Goal: Transaction & Acquisition: Purchase product/service

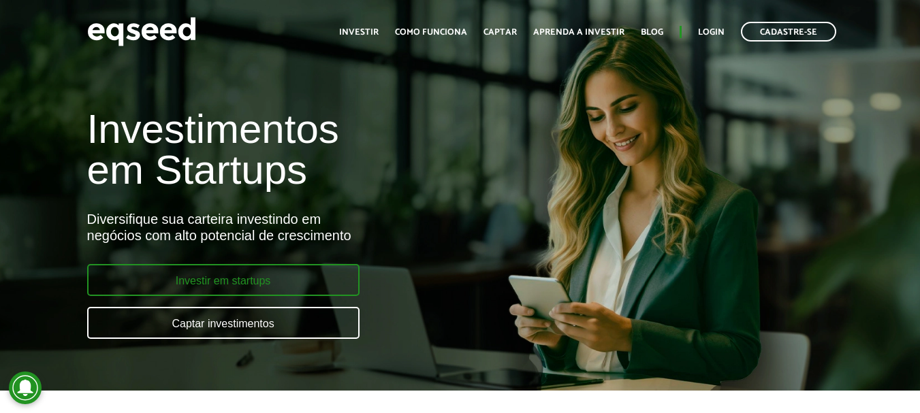
click at [243, 278] on link "Investir em startups" at bounding box center [223, 280] width 272 height 32
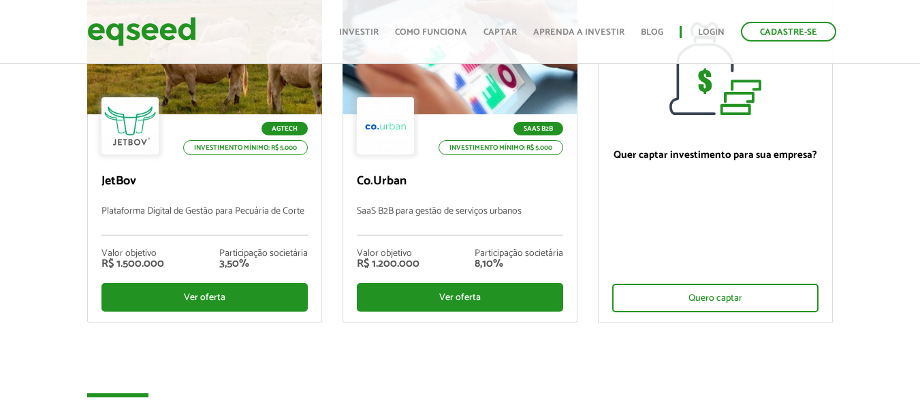
scroll to position [204, 0]
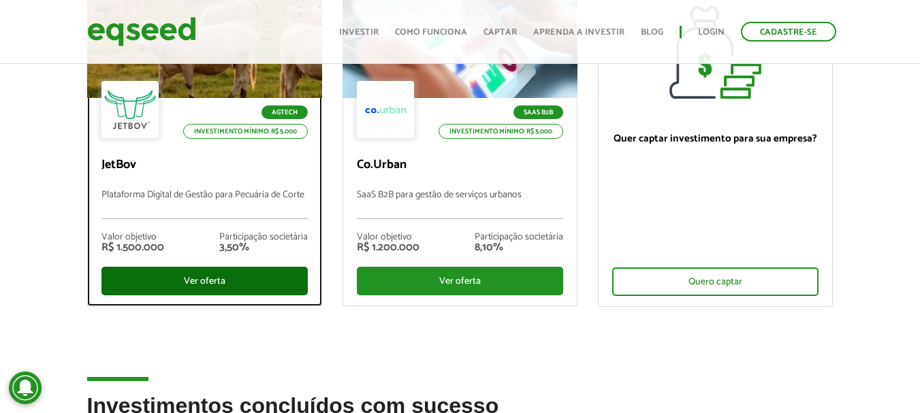
click at [210, 283] on div "Ver oferta" at bounding box center [204, 281] width 206 height 29
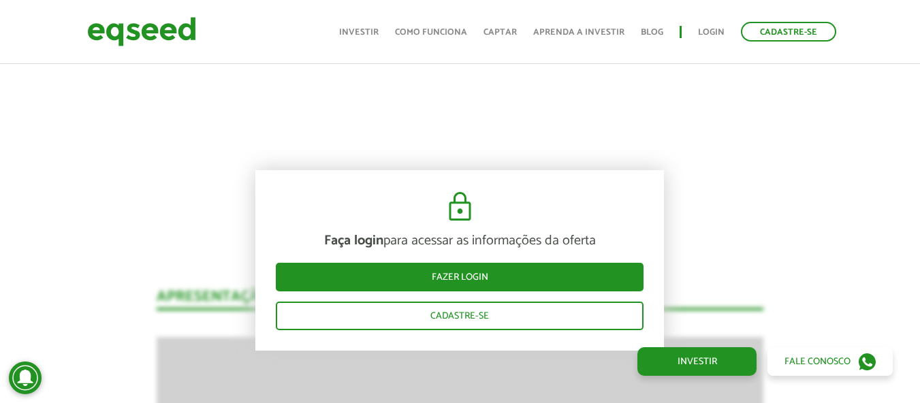
scroll to position [1549, 0]
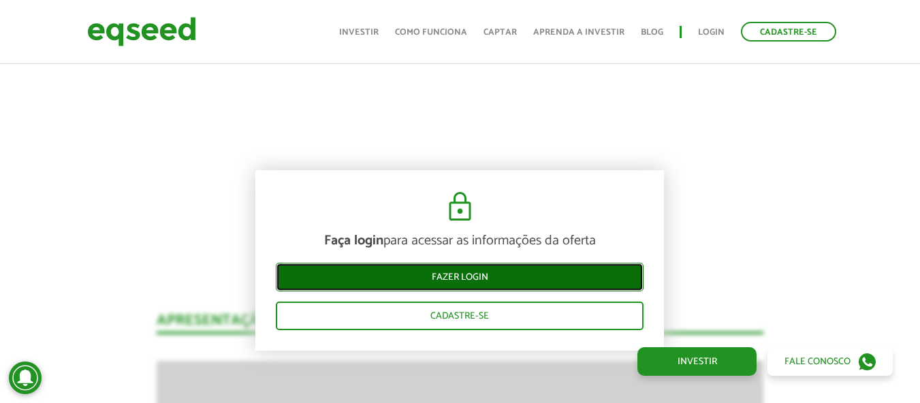
click at [476, 279] on link "Fazer login" at bounding box center [460, 277] width 368 height 29
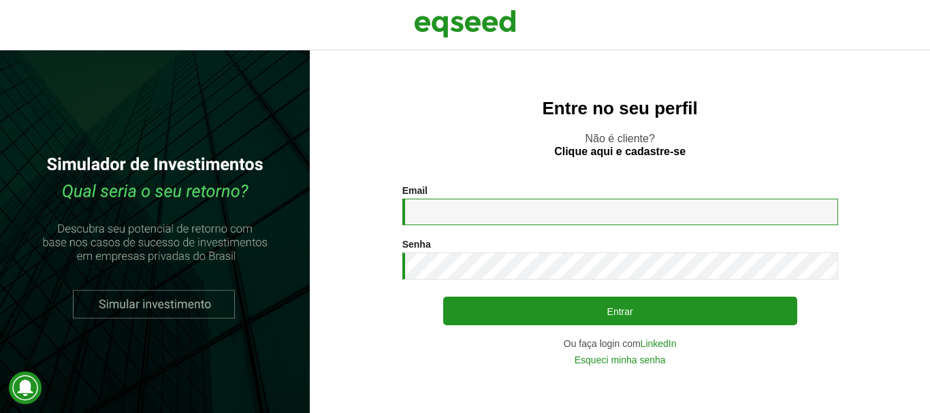
click at [546, 215] on input "Email *" at bounding box center [620, 212] width 436 height 27
type input "**********"
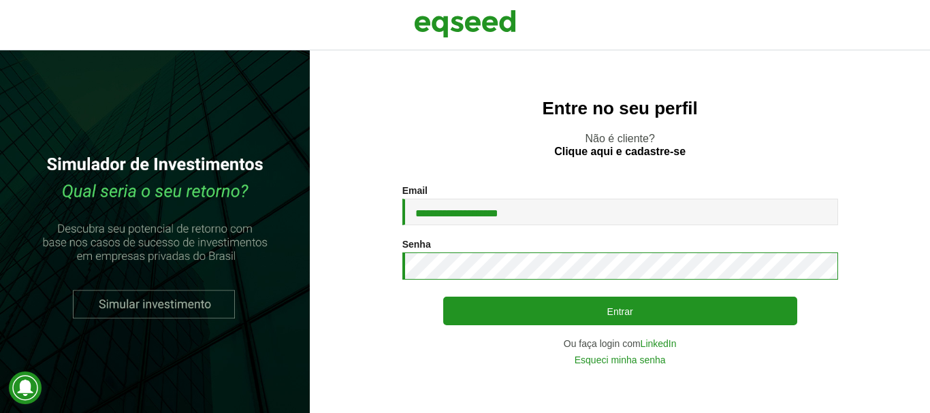
click at [443, 297] on button "Entrar" at bounding box center [620, 311] width 354 height 29
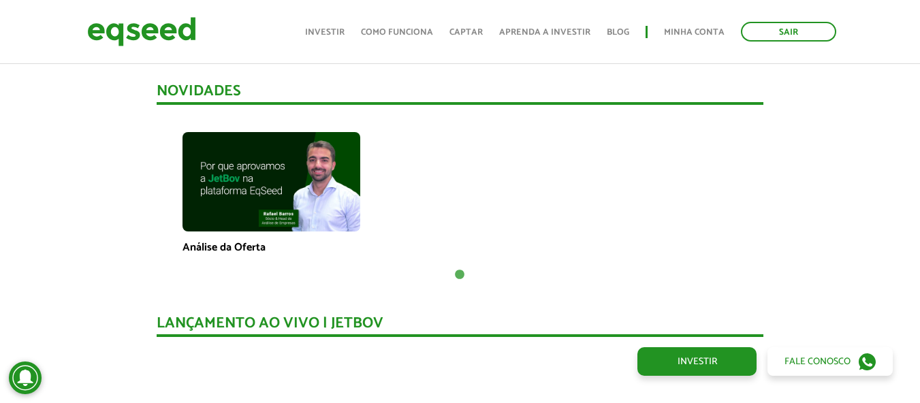
scroll to position [865, 0]
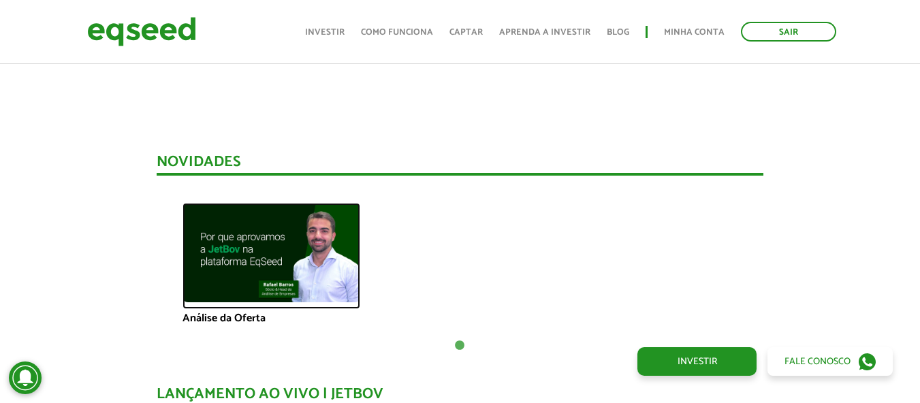
click at [277, 276] on img at bounding box center [272, 253] width 178 height 100
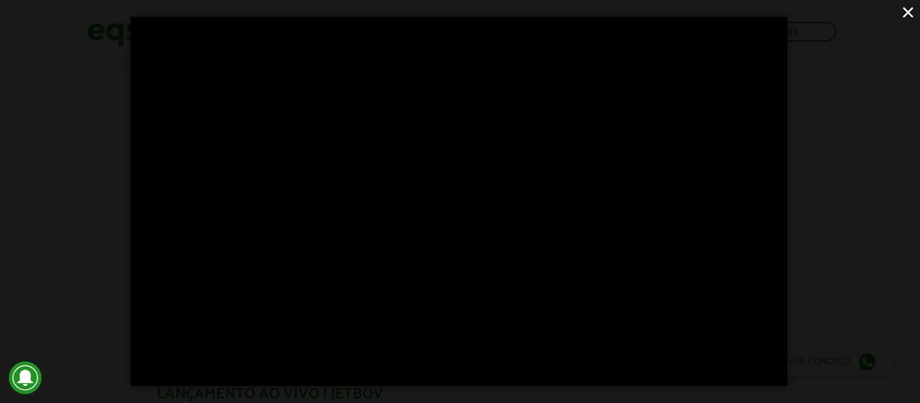
click at [913, 7] on button "×" at bounding box center [908, 12] width 24 height 24
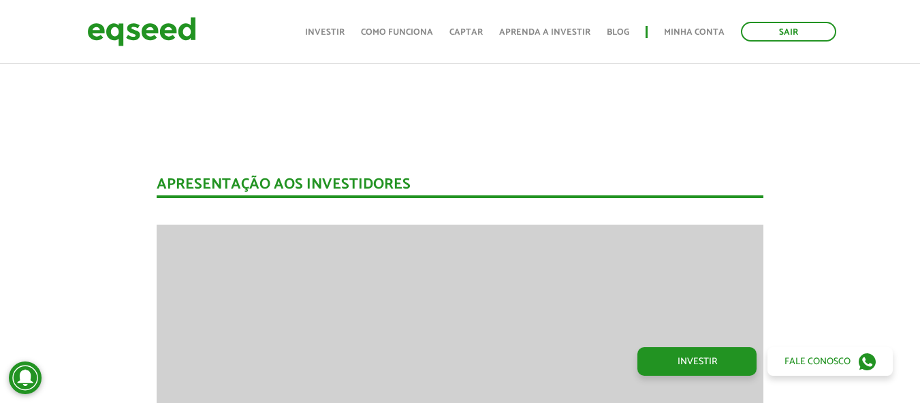
scroll to position [1069, 0]
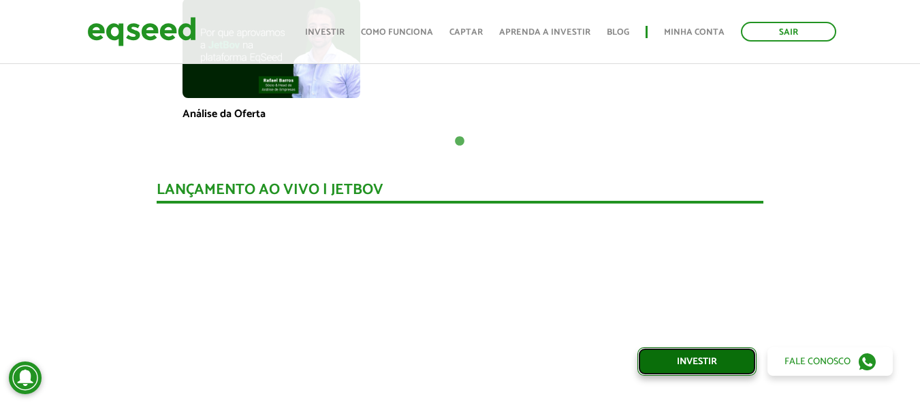
click at [701, 362] on link "Investir" at bounding box center [696, 361] width 119 height 29
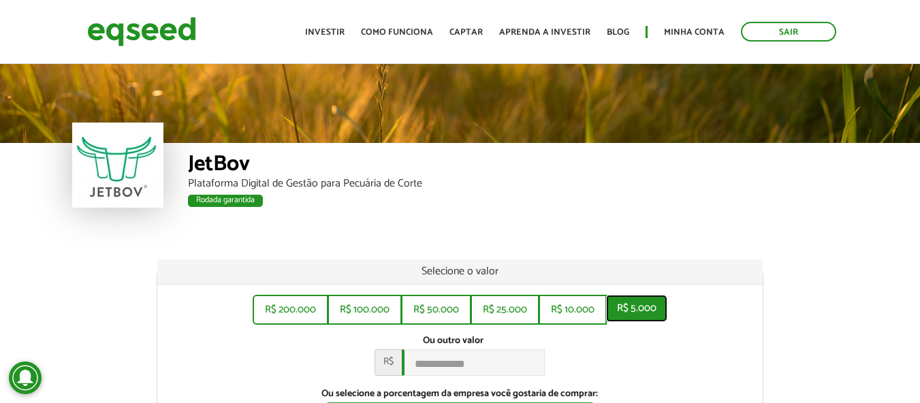
click at [641, 306] on button "R$ 5.000" at bounding box center [636, 308] width 61 height 27
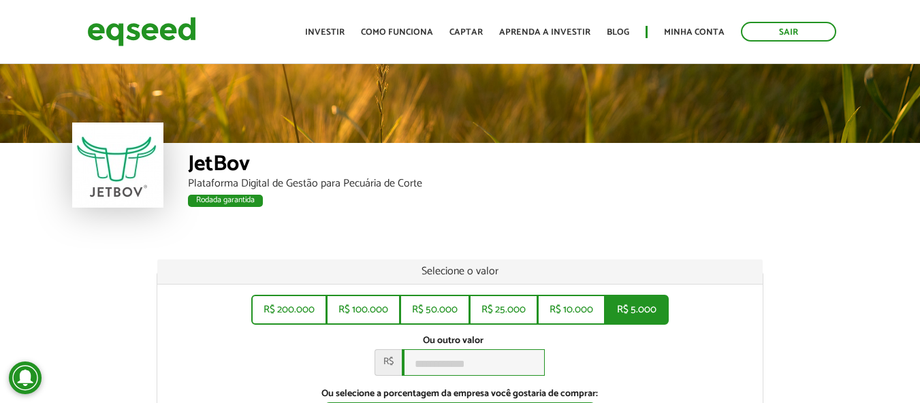
type input "*****"
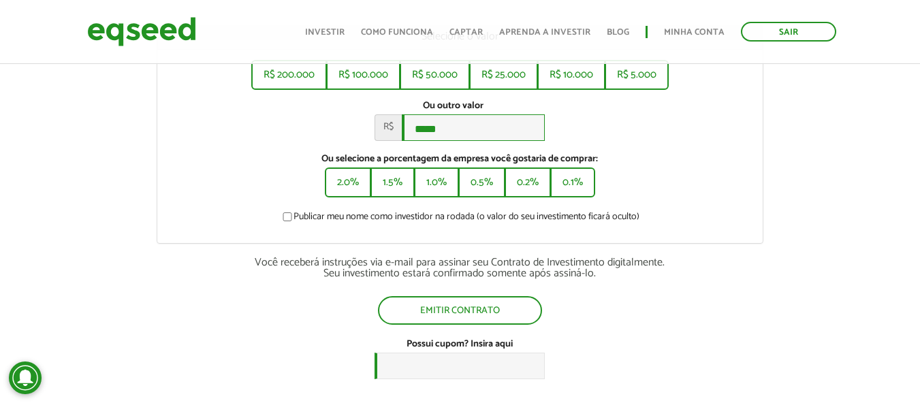
scroll to position [272, 0]
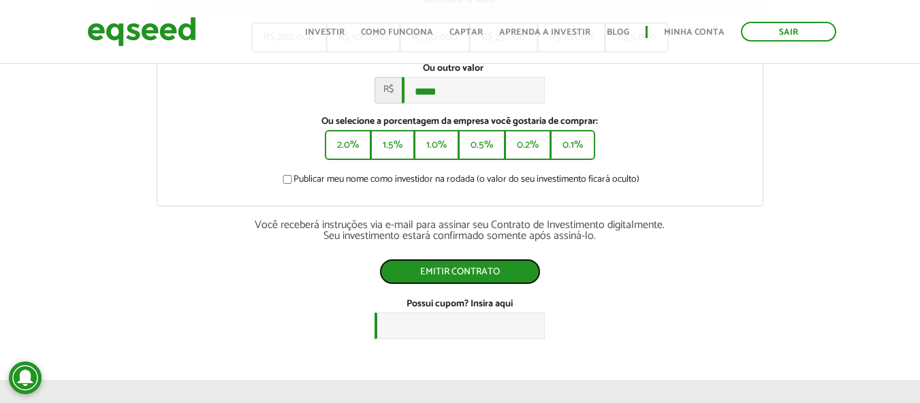
click at [439, 279] on button "Emitir contrato" at bounding box center [459, 272] width 161 height 26
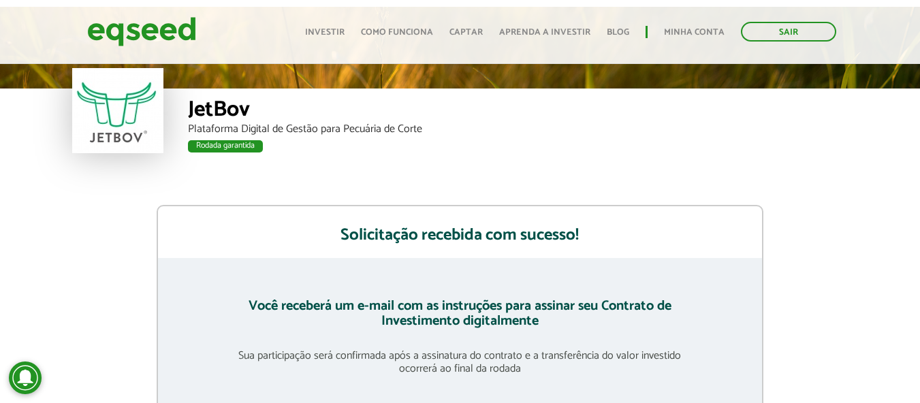
scroll to position [272, 0]
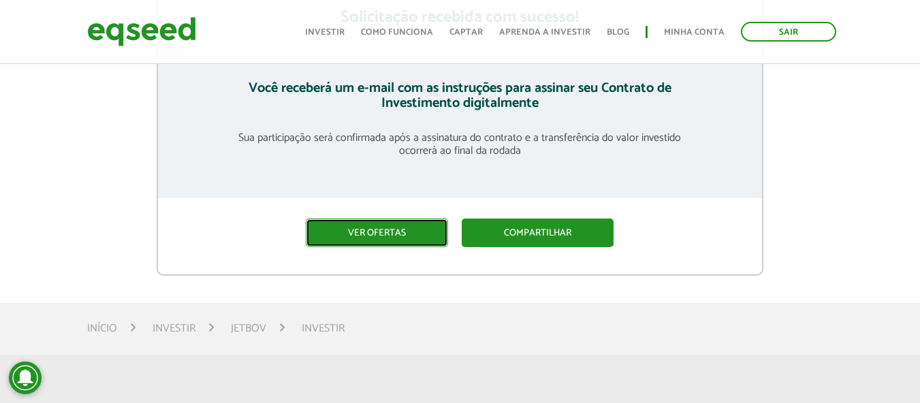
click at [328, 244] on link "Ver ofertas" at bounding box center [377, 233] width 142 height 29
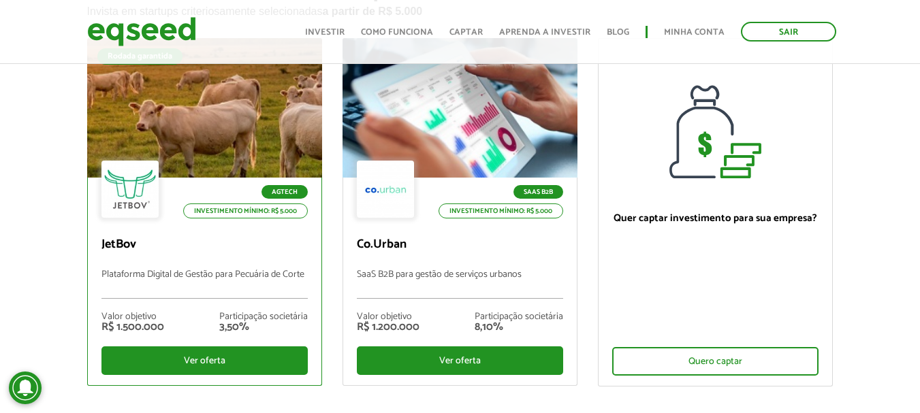
scroll to position [136, 0]
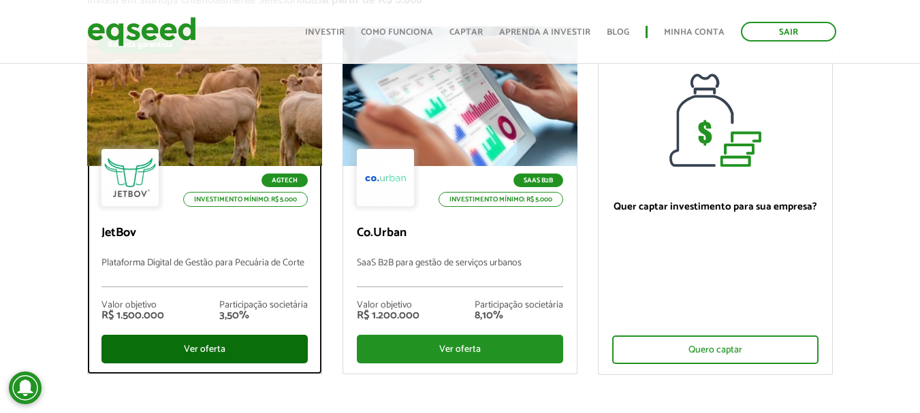
click at [210, 350] on div "Ver oferta" at bounding box center [204, 349] width 206 height 29
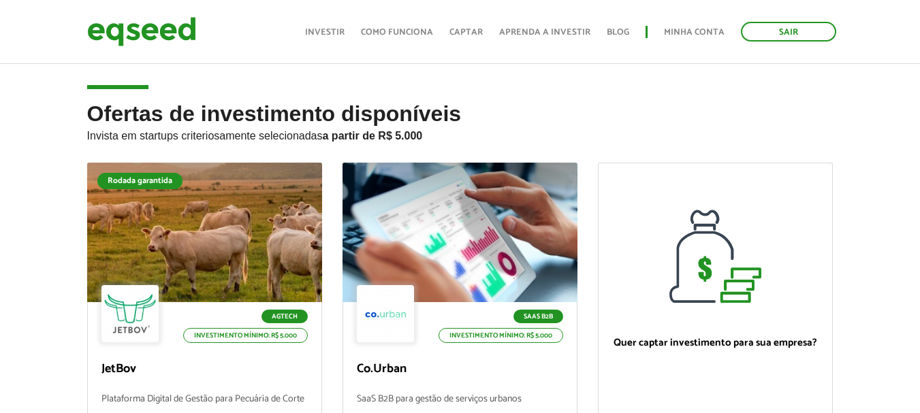
scroll to position [132, 0]
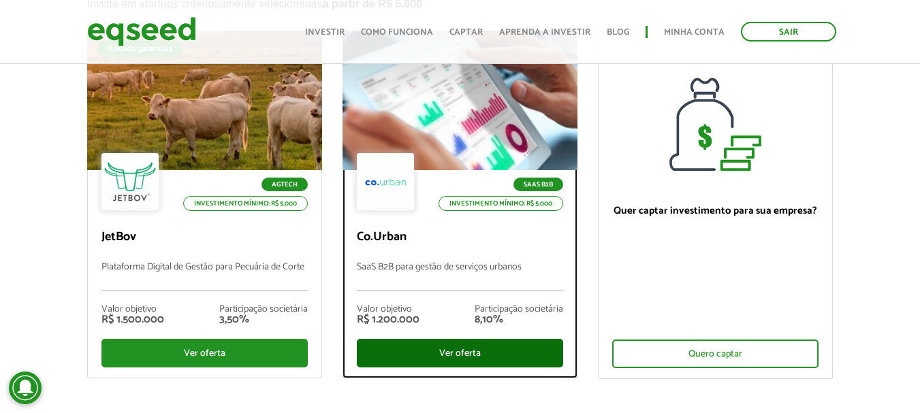
click at [463, 353] on div "Ver oferta" at bounding box center [460, 353] width 206 height 29
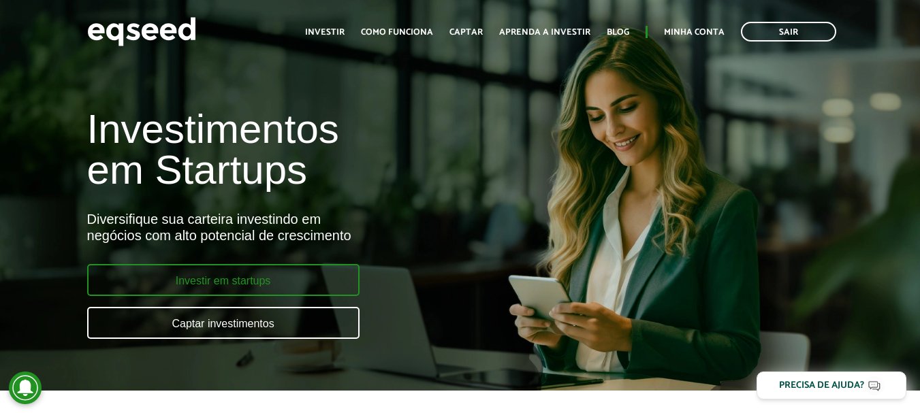
click at [232, 279] on link "Investir em startups" at bounding box center [223, 280] width 272 height 32
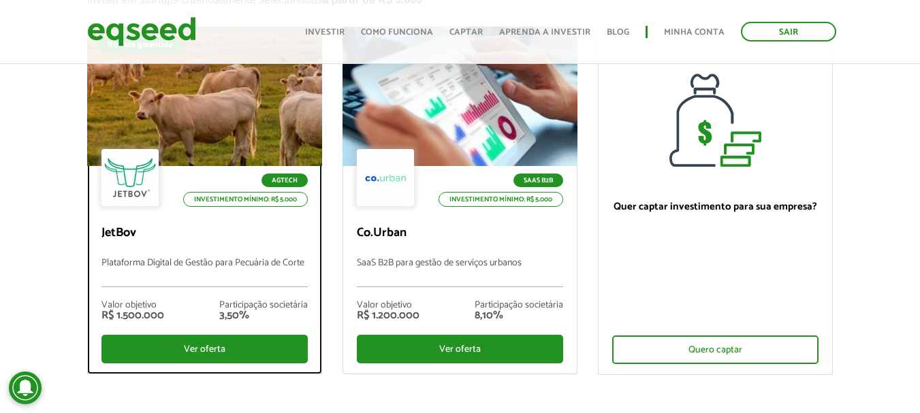
click at [238, 119] on div at bounding box center [204, 97] width 282 height 168
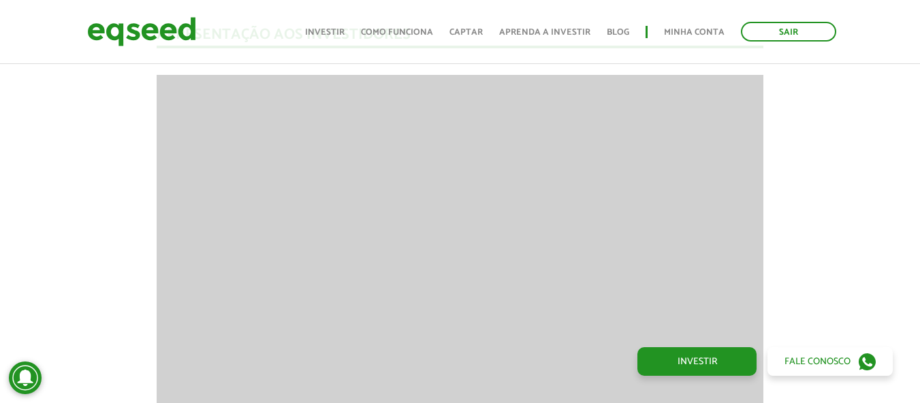
scroll to position [1750, 0]
